Goal: Transaction & Acquisition: Purchase product/service

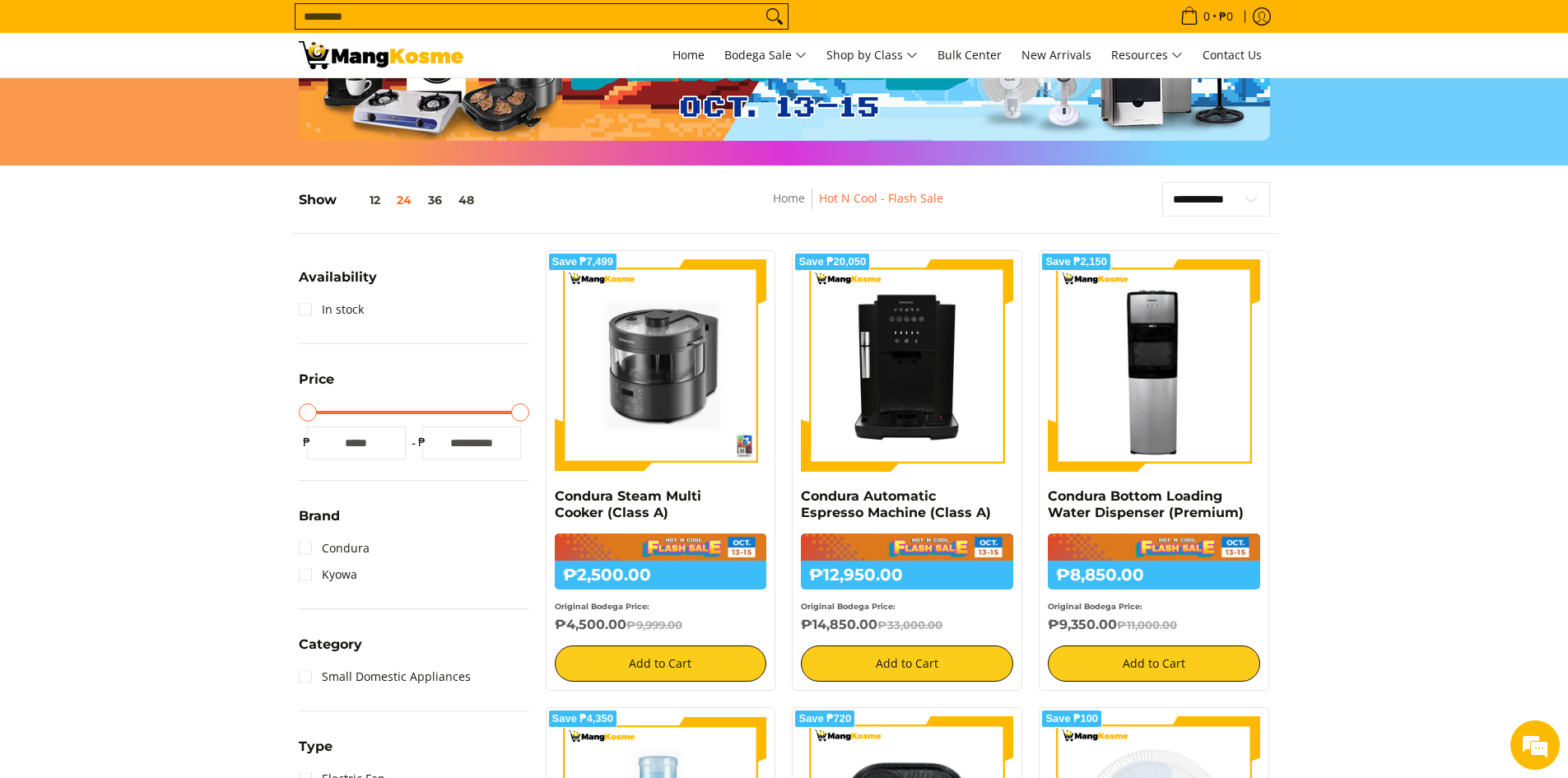
scroll to position [494, 0]
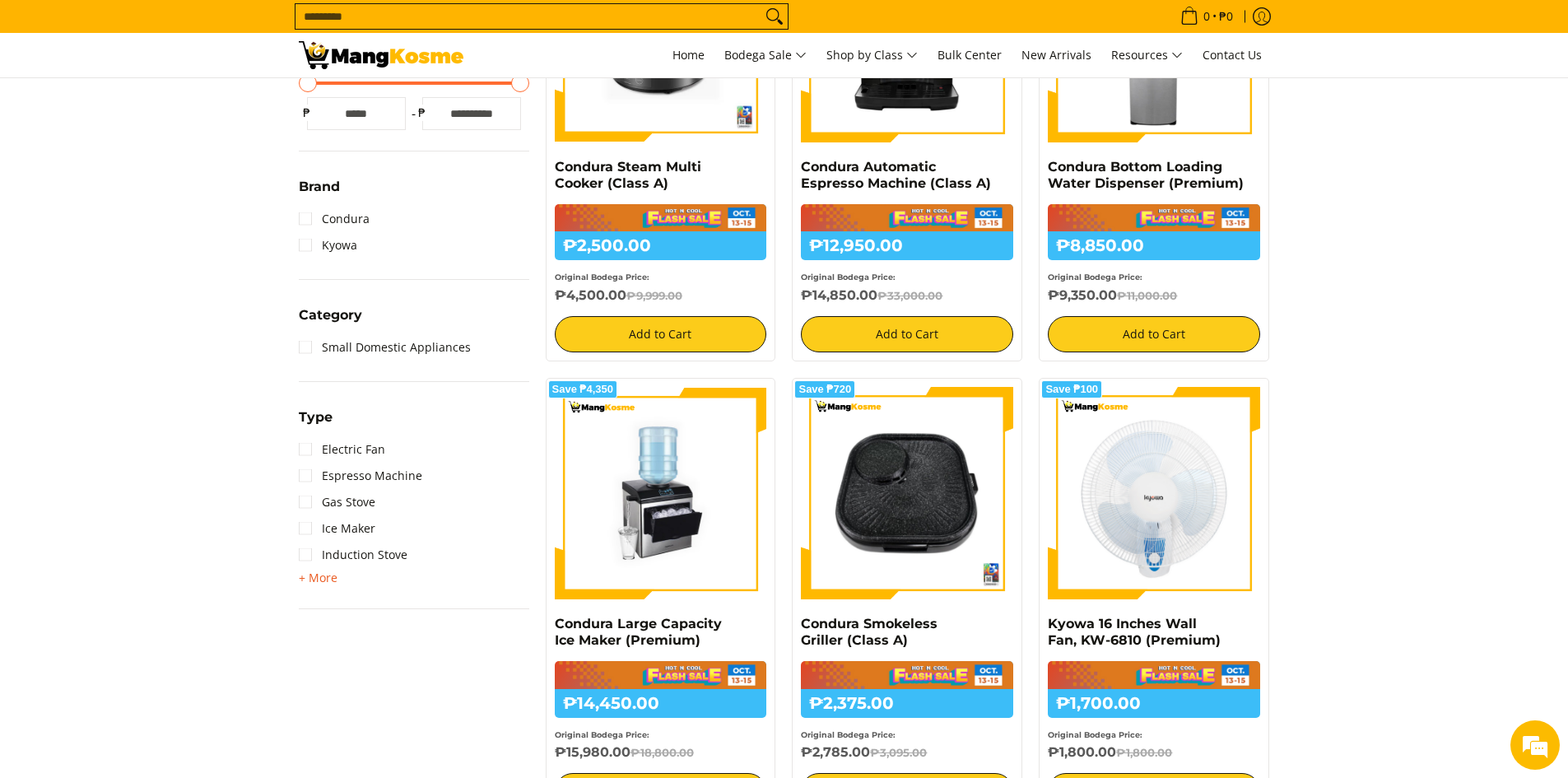
click at [315, 577] on span "+ More" at bounding box center [318, 577] width 39 height 13
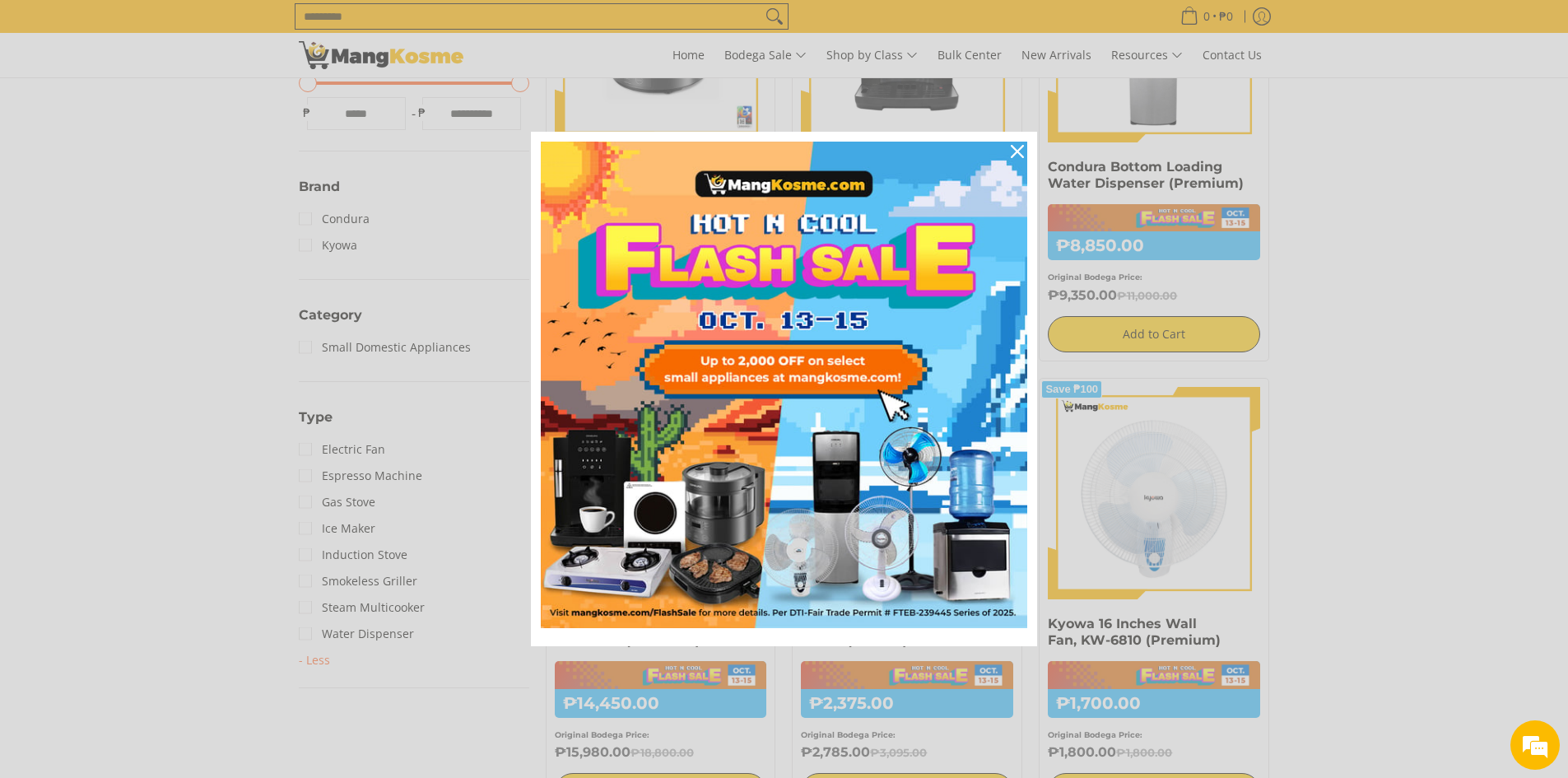
scroll to position [0, 0]
click at [1019, 146] on icon "close icon" at bounding box center [1017, 151] width 13 height 13
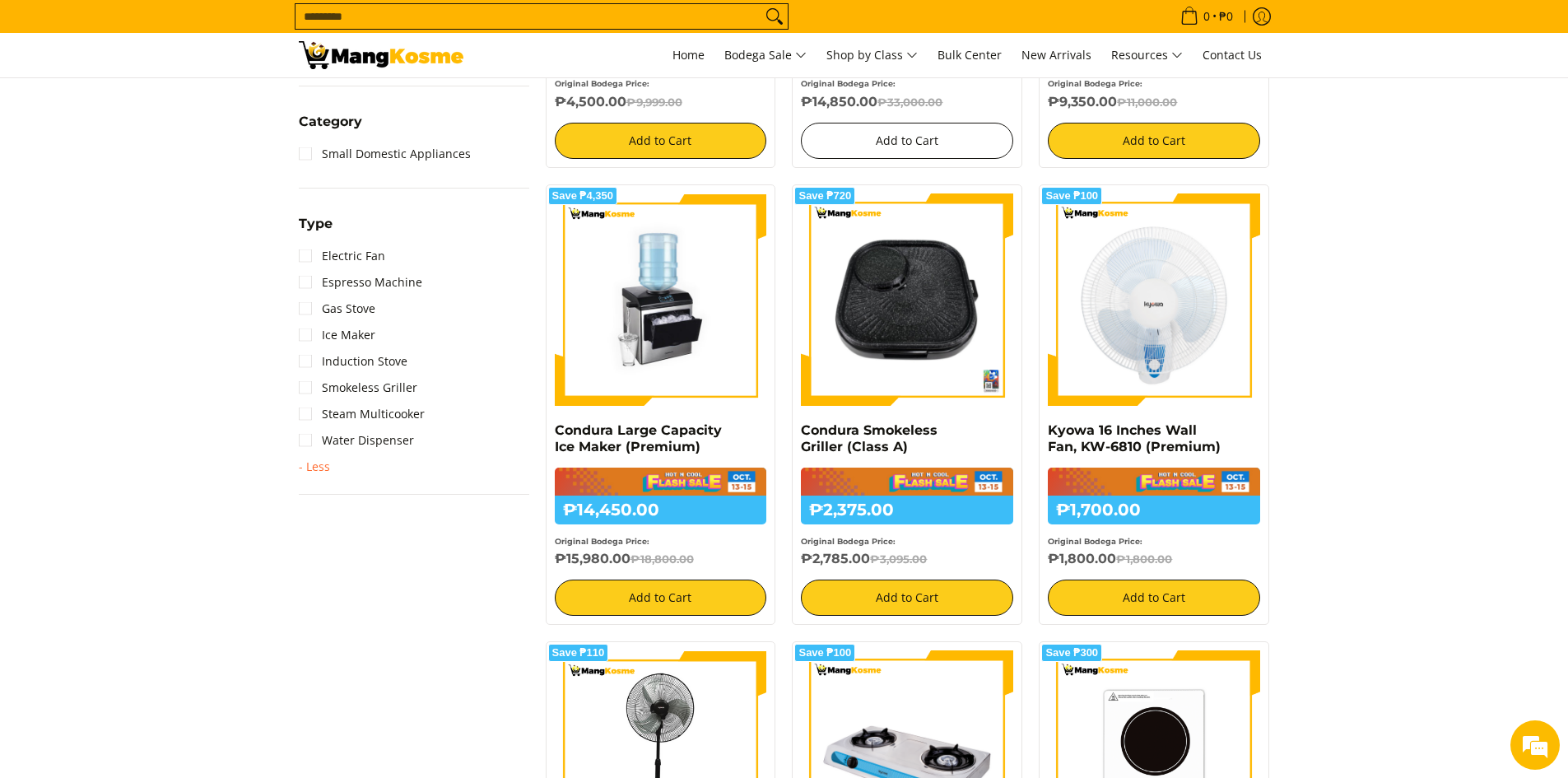
scroll to position [658, 0]
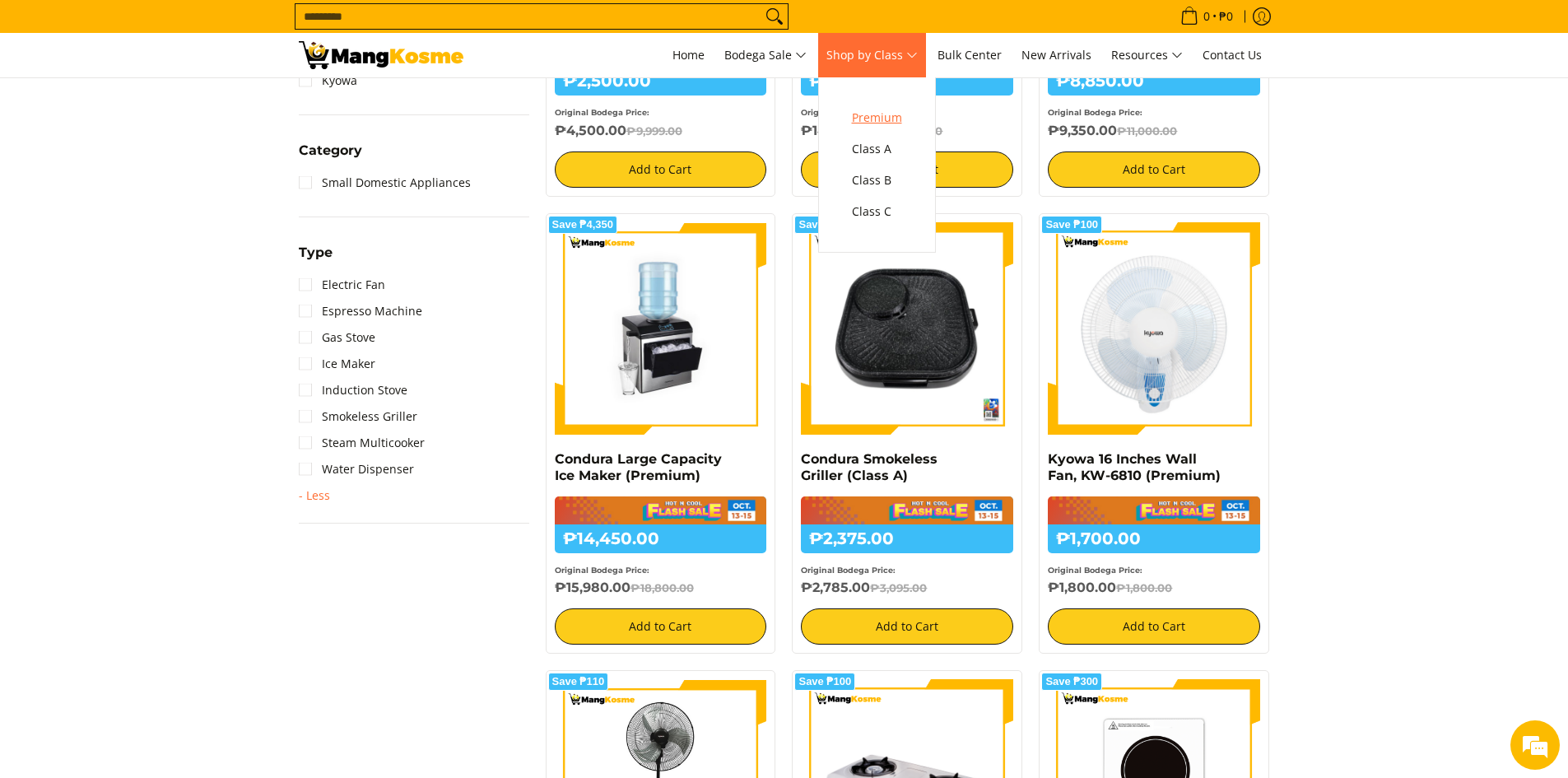
click at [893, 102] on link "Premium" at bounding box center [877, 118] width 67 height 31
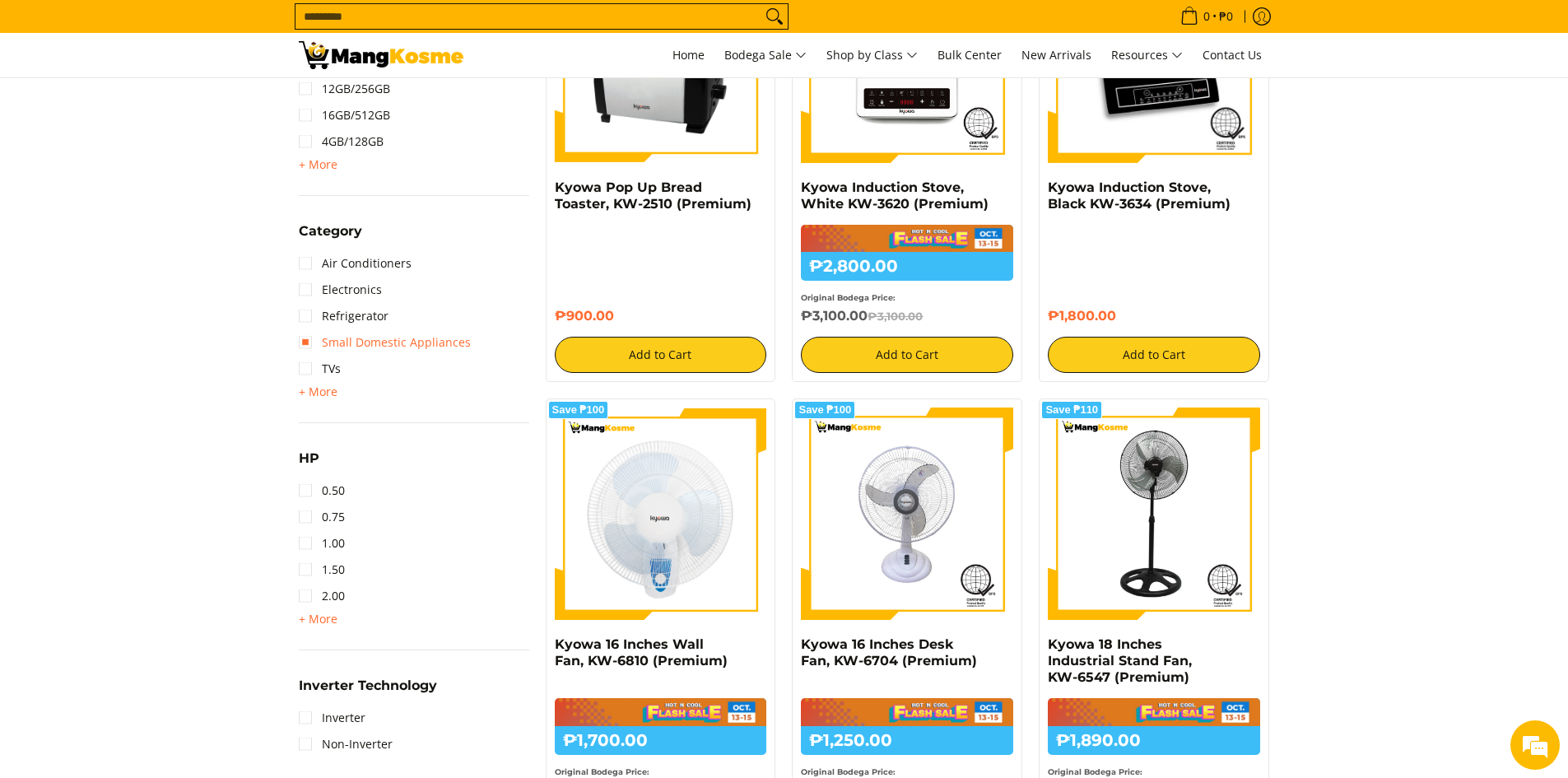
scroll to position [988, 0]
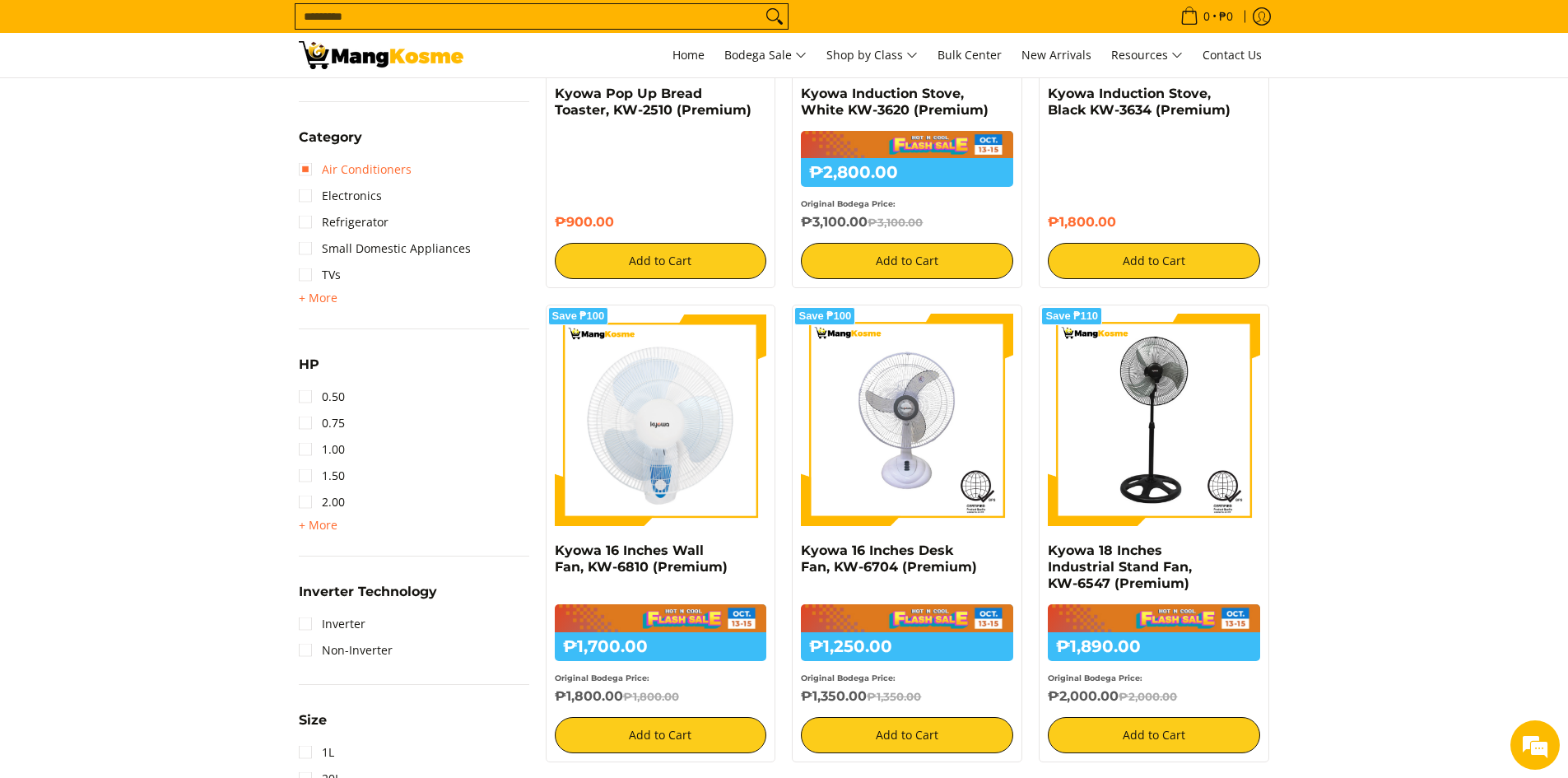
click at [313, 165] on link "Air Conditioners" at bounding box center [355, 169] width 113 height 26
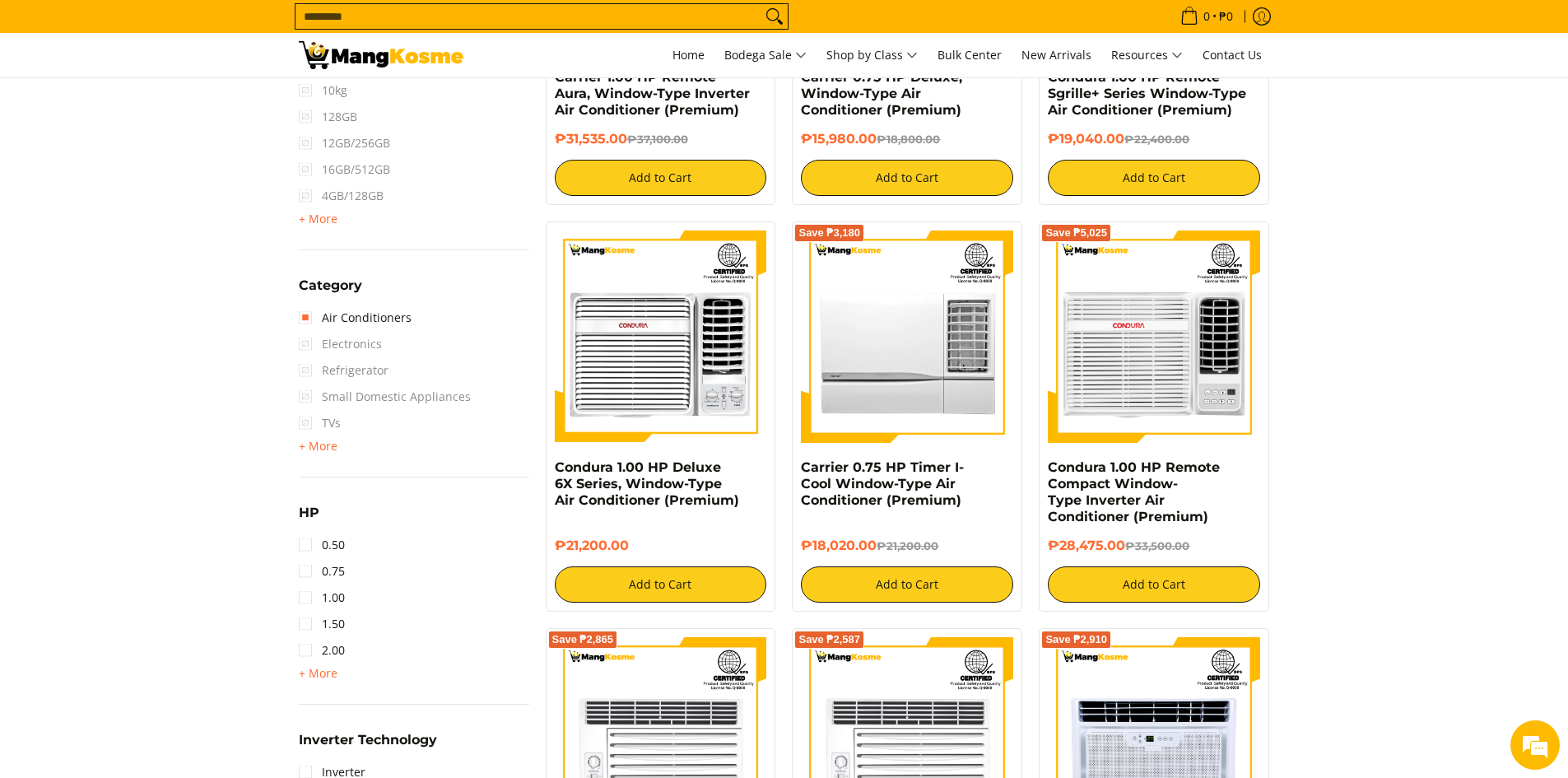
scroll to position [1137, 0]
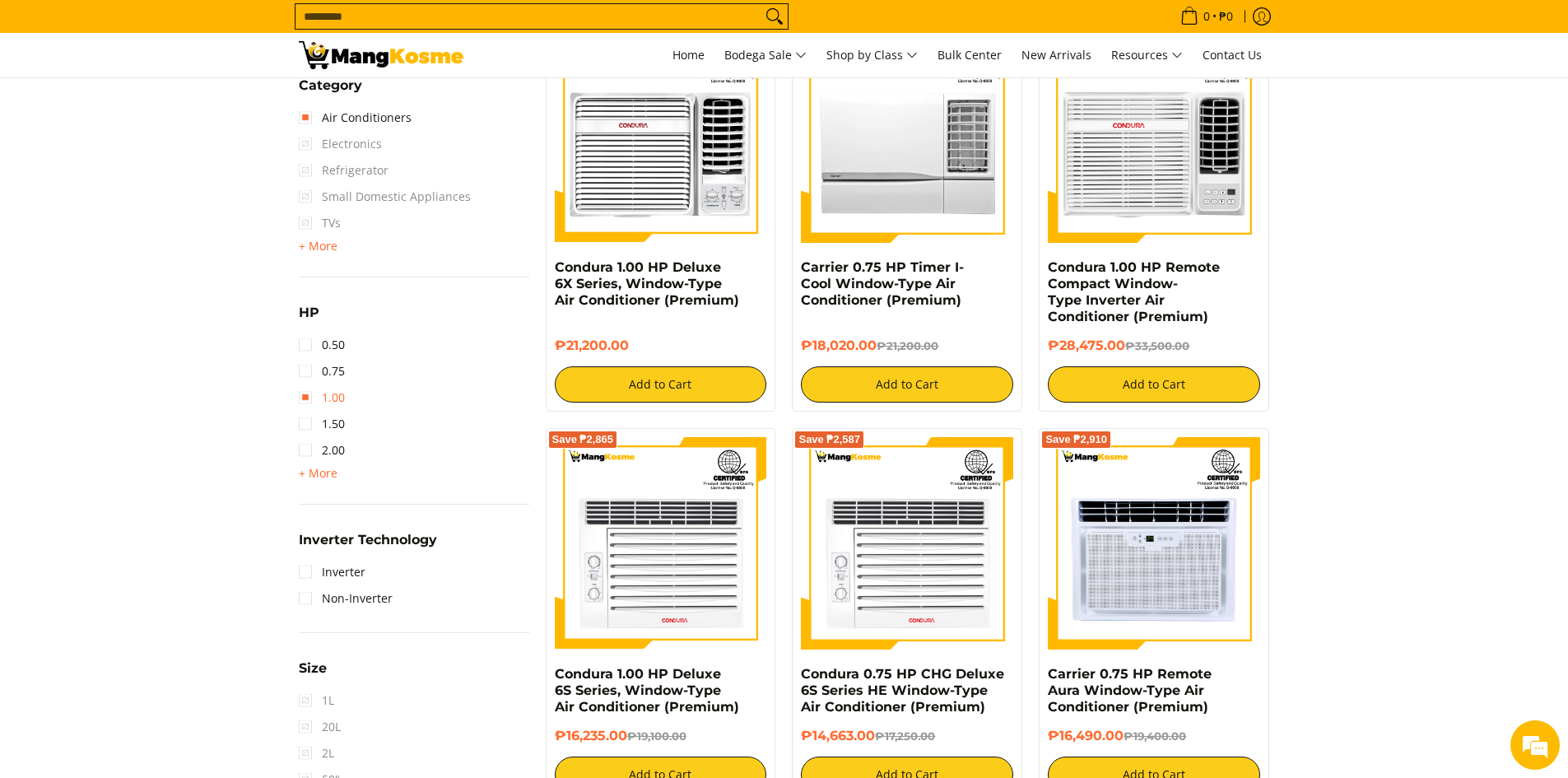
click at [320, 404] on link "1.00" at bounding box center [321, 398] width 46 height 26
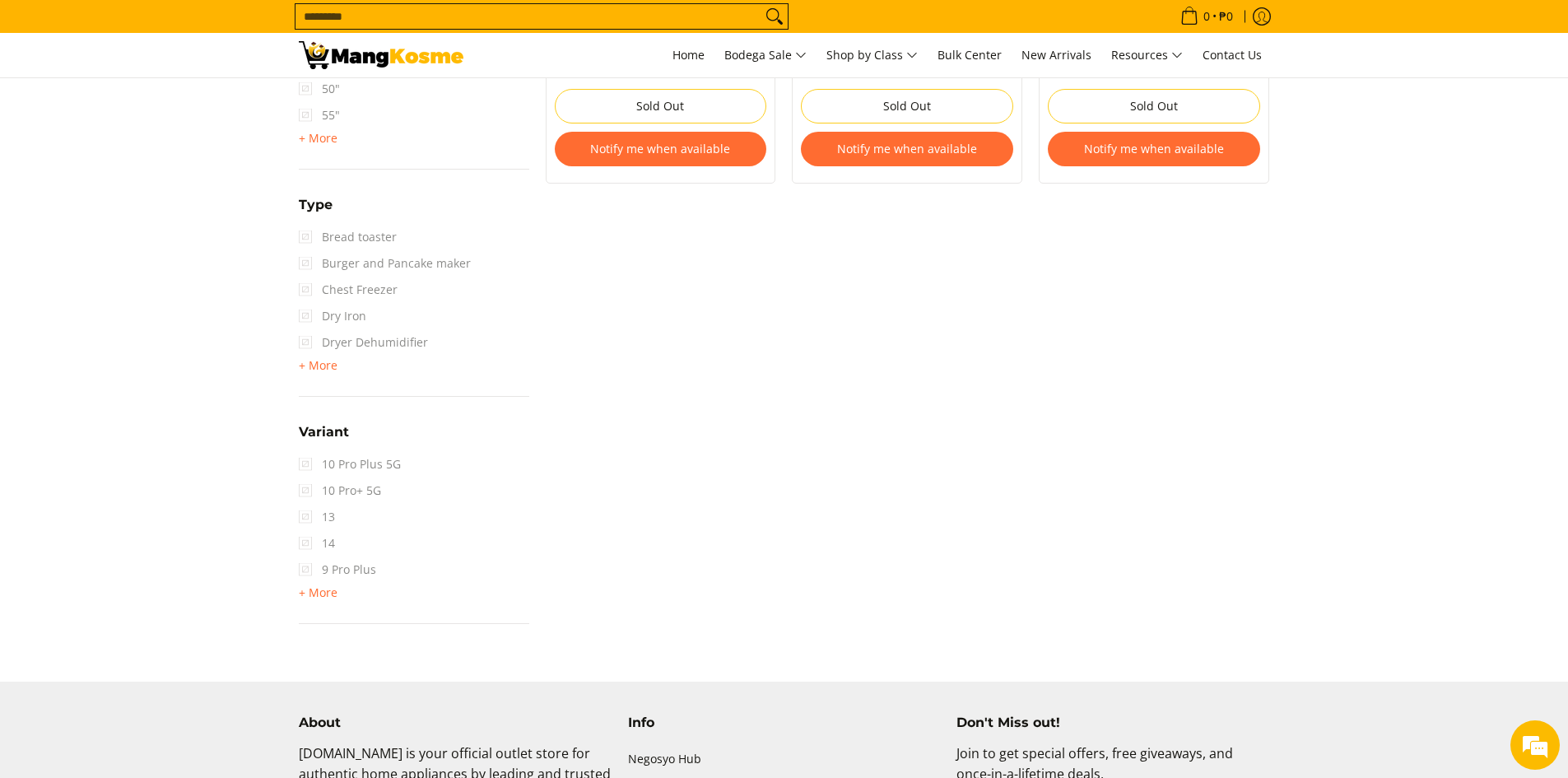
scroll to position [1878, 0]
